Goal: Task Accomplishment & Management: Manage account settings

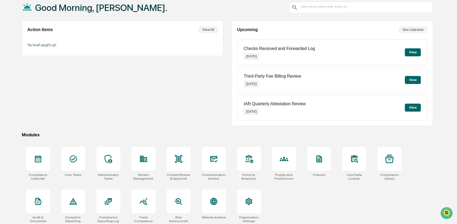
scroll to position [34, 0]
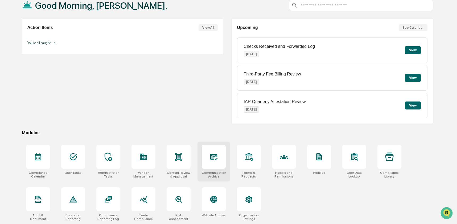
click at [211, 159] on icon at bounding box center [213, 157] width 9 height 9
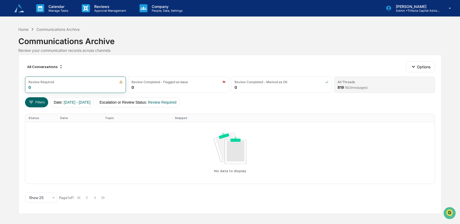
click at [350, 87] on span "( 923 messages)" at bounding box center [355, 88] width 23 height 4
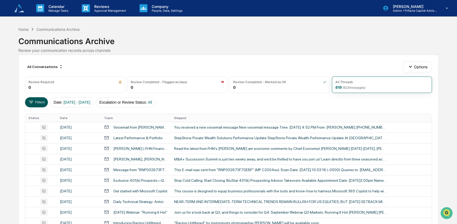
click at [40, 102] on button "Filters" at bounding box center [36, 102] width 23 height 10
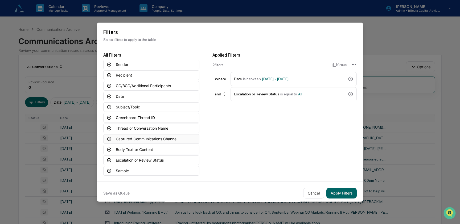
click at [152, 139] on button "Captured Communications Channel" at bounding box center [151, 139] width 96 height 10
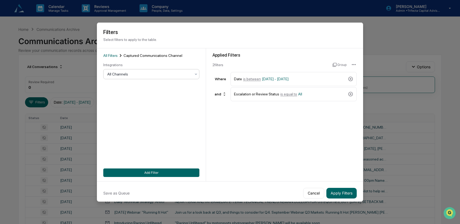
click at [143, 73] on div at bounding box center [149, 74] width 84 height 5
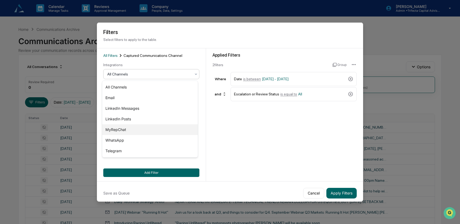
click at [136, 134] on div "MyRepChat" at bounding box center [149, 129] width 95 height 11
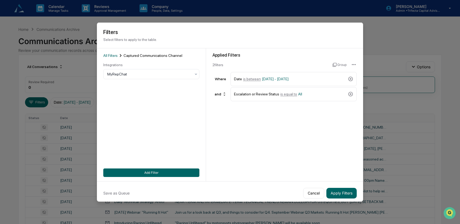
click at [158, 168] on div "All Filters Captured Communications Channel Integrations MyRepChat Add Filter" at bounding box center [151, 114] width 96 height 124
click at [160, 170] on button "Add Filter" at bounding box center [151, 172] width 96 height 9
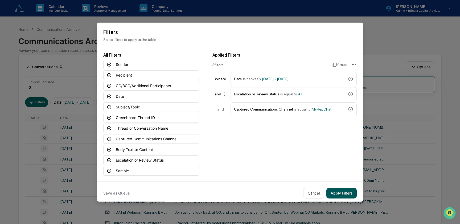
click at [340, 195] on button "Apply Filters" at bounding box center [341, 193] width 30 height 11
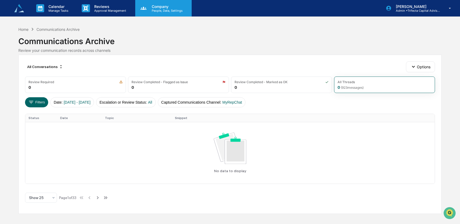
click at [161, 10] on p "People, Data, Settings" at bounding box center [166, 11] width 38 height 4
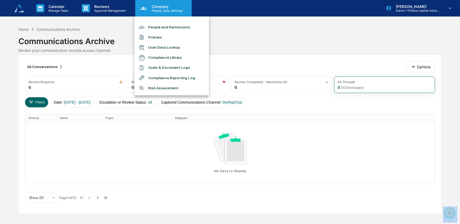
click at [161, 10] on div at bounding box center [230, 112] width 460 height 224
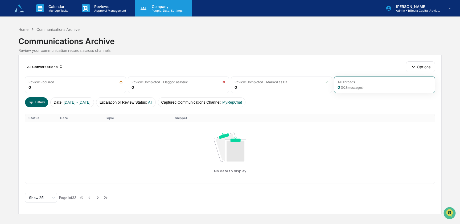
click at [161, 10] on p "People, Data, Settings" at bounding box center [166, 11] width 38 height 4
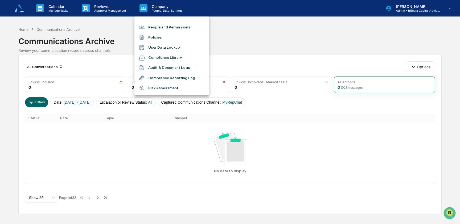
click at [167, 49] on li "User Data Lookup" at bounding box center [171, 48] width 74 height 10
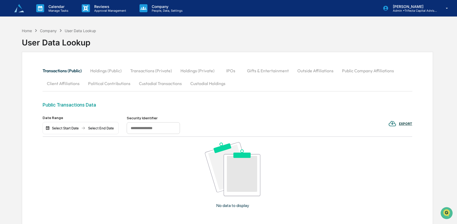
click at [158, 85] on button "Custodial Transactions" at bounding box center [160, 83] width 51 height 13
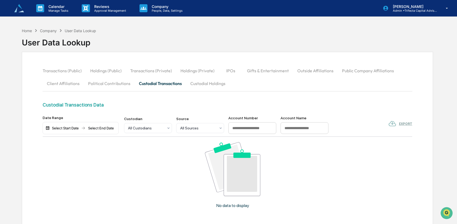
click at [214, 83] on button "Custodial Holdings" at bounding box center [208, 83] width 44 height 13
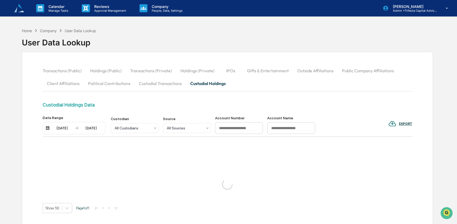
click at [56, 130] on div "09/29/2025" at bounding box center [62, 128] width 23 height 4
click at [75, 160] on button "1" at bounding box center [73, 161] width 10 height 10
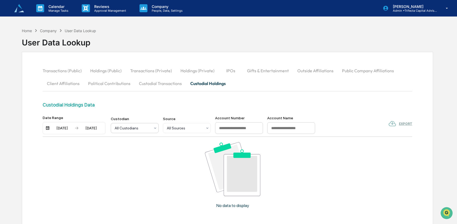
click at [132, 128] on div at bounding box center [133, 128] width 36 height 5
click at [27, 30] on div "Home" at bounding box center [27, 30] width 10 height 5
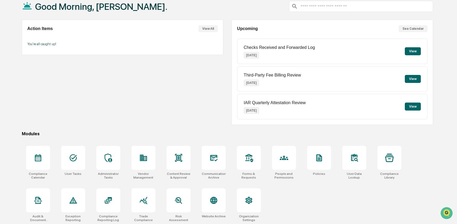
scroll to position [34, 0]
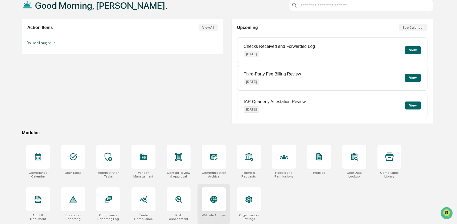
click at [210, 204] on div at bounding box center [214, 199] width 24 height 24
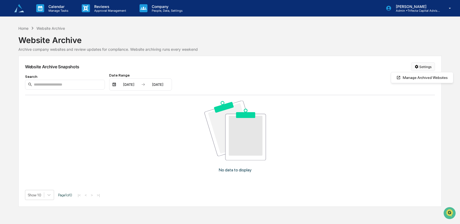
click at [424, 65] on html "Calendar Manage Tasks Reviews Approval Management Company People, Data, Setting…" at bounding box center [230, 112] width 460 height 224
click at [423, 74] on div "Manage Archived Websites" at bounding box center [422, 77] width 60 height 9
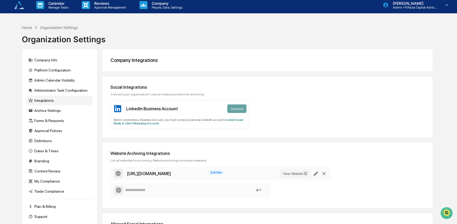
scroll to position [4, 0]
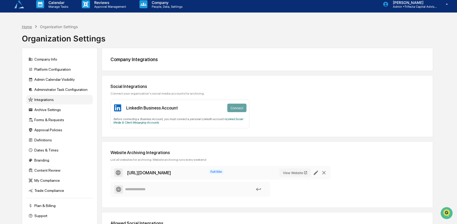
click at [28, 28] on div "Home" at bounding box center [27, 26] width 10 height 5
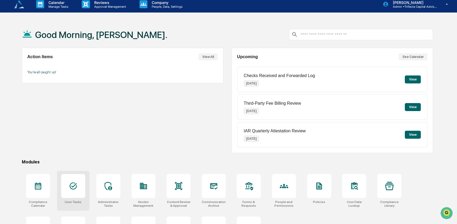
click at [78, 191] on div at bounding box center [73, 186] width 24 height 24
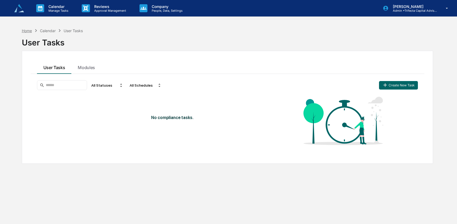
click at [31, 30] on div "Home" at bounding box center [27, 30] width 10 height 5
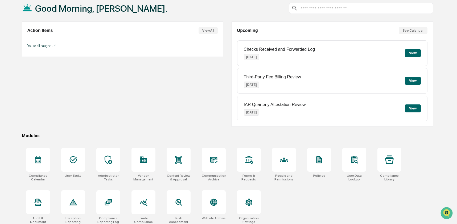
scroll to position [34, 0]
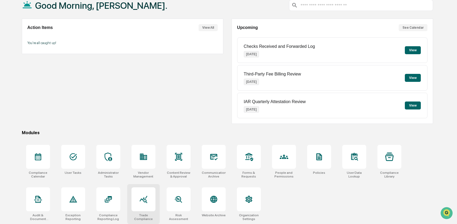
click at [139, 198] on icon at bounding box center [143, 199] width 9 height 9
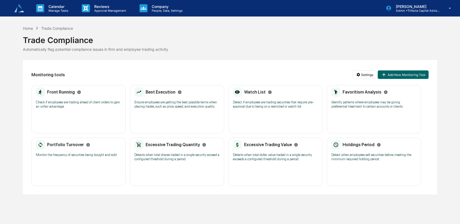
click at [278, 112] on div "Watch List Detect if employees are trading securities that require pre-approval…" at bounding box center [275, 99] width 85 height 25
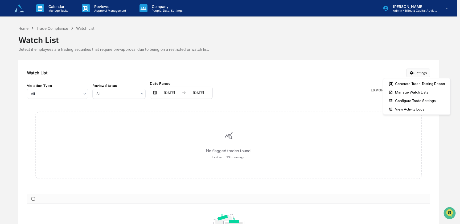
click at [415, 74] on html "Calendar Manage Tasks Reviews Approval Management Company People, Data, Setting…" at bounding box center [230, 112] width 460 height 224
click at [414, 92] on div "Manage Watch Lists" at bounding box center [416, 92] width 65 height 9
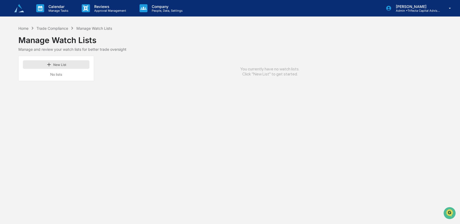
click at [66, 62] on button "New List" at bounding box center [56, 64] width 66 height 9
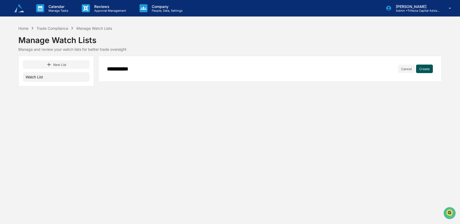
type input "**********"
click at [425, 70] on button "Create" at bounding box center [424, 69] width 17 height 9
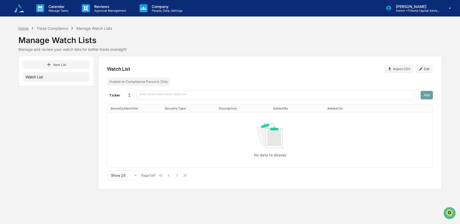
click at [20, 27] on div "Home" at bounding box center [23, 28] width 10 height 5
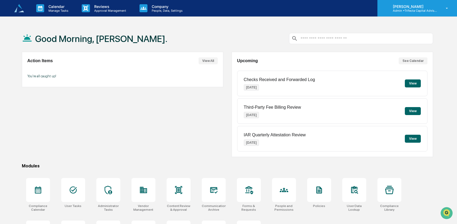
click at [423, 12] on p "Admin • Trifecta Capital Advisors" at bounding box center [412, 11] width 49 height 4
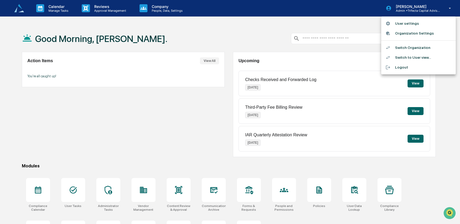
click at [413, 49] on li "Switch Organization" at bounding box center [418, 48] width 74 height 10
